Goal: Book appointment/travel/reservation

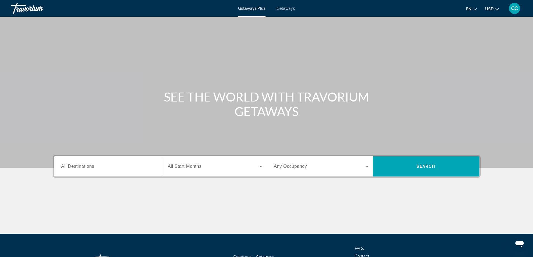
click at [286, 7] on span "Getaways" at bounding box center [286, 8] width 18 height 4
click at [71, 165] on span "All Destinations" at bounding box center [77, 166] width 33 height 5
click at [71, 165] on input "Destination All Destinations" at bounding box center [108, 167] width 95 height 7
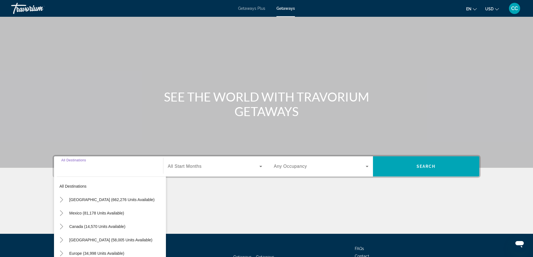
scroll to position [45, 0]
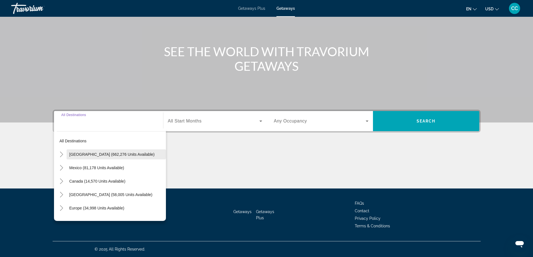
click at [96, 157] on span "Search widget" at bounding box center [116, 154] width 99 height 13
type input "**********"
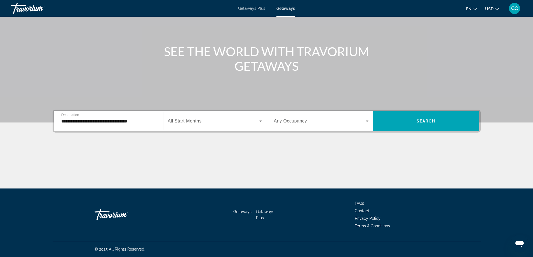
click at [261, 8] on span "Getaways Plus" at bounding box center [251, 8] width 27 height 4
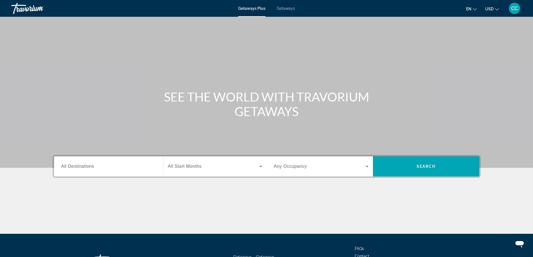
click at [293, 8] on span "Getaways" at bounding box center [286, 8] width 18 height 4
click at [252, 10] on span "Getaways Plus" at bounding box center [251, 8] width 27 height 4
click at [290, 10] on span "Getaways" at bounding box center [286, 8] width 18 height 4
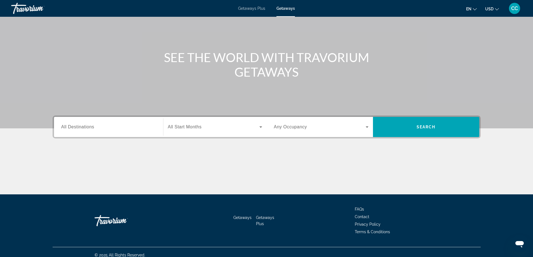
scroll to position [45, 0]
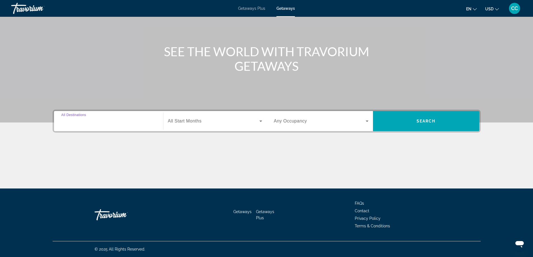
click at [94, 122] on input "Destination All Destinations" at bounding box center [108, 121] width 95 height 7
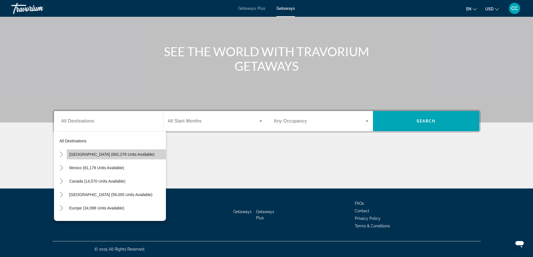
click at [116, 154] on span "[GEOGRAPHIC_DATA] (662,276 units available)" at bounding box center [111, 154] width 85 height 4
type input "**********"
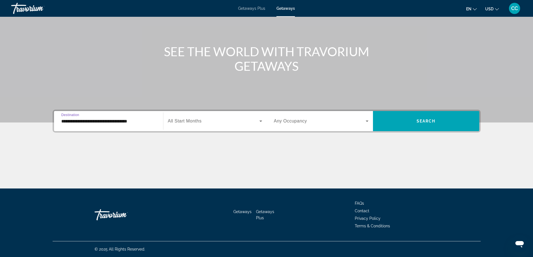
click at [256, 119] on span "Search widget" at bounding box center [214, 121] width 92 height 7
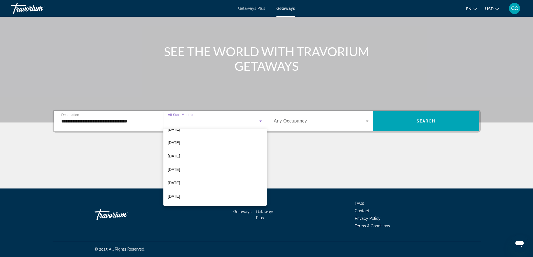
scroll to position [0, 0]
click at [288, 143] on div at bounding box center [266, 128] width 533 height 257
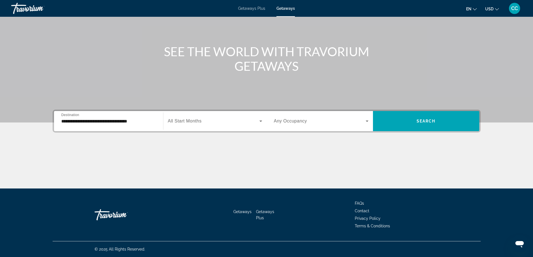
click at [263, 120] on icon "Search widget" at bounding box center [261, 121] width 7 height 7
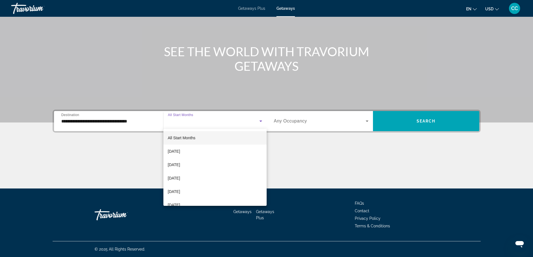
click at [298, 150] on div at bounding box center [266, 128] width 533 height 257
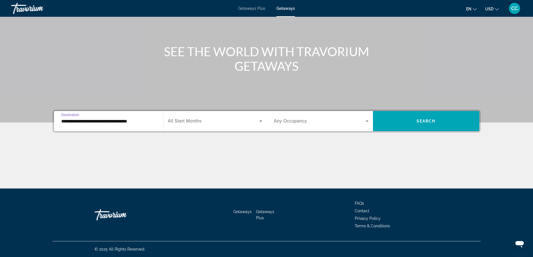
click at [143, 123] on input "**********" at bounding box center [108, 121] width 95 height 7
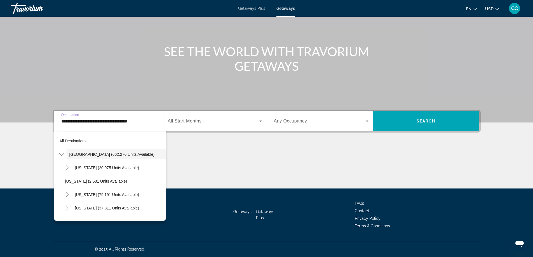
click at [238, 137] on div "**********" at bounding box center [266, 149] width 451 height 79
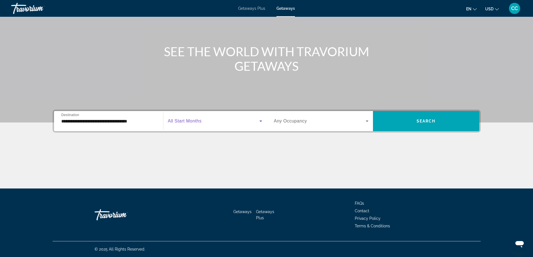
click at [261, 120] on icon "Search widget" at bounding box center [261, 121] width 7 height 7
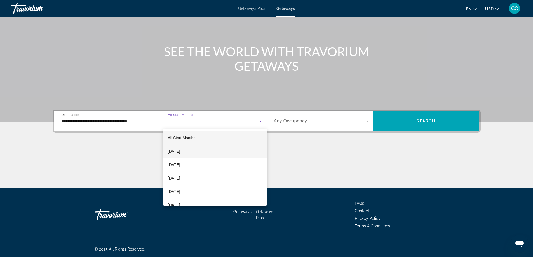
click at [200, 151] on mat-option "[DATE]" at bounding box center [215, 151] width 103 height 13
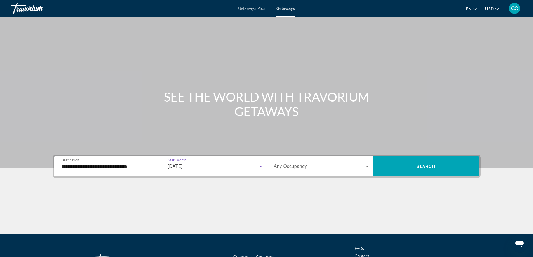
click at [251, 8] on span "Getaways Plus" at bounding box center [251, 8] width 27 height 4
